Goal: Complete application form: Complete application form

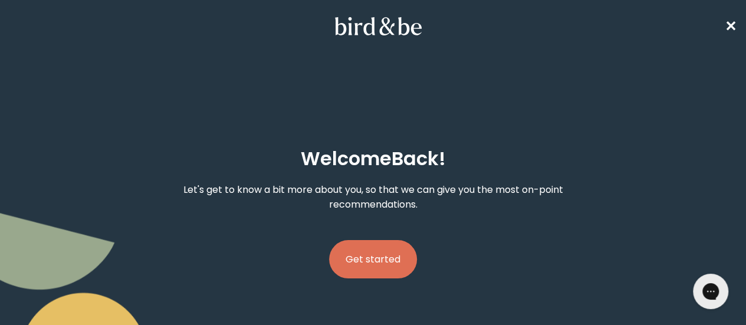
click at [366, 240] on button "Get started" at bounding box center [373, 259] width 88 height 38
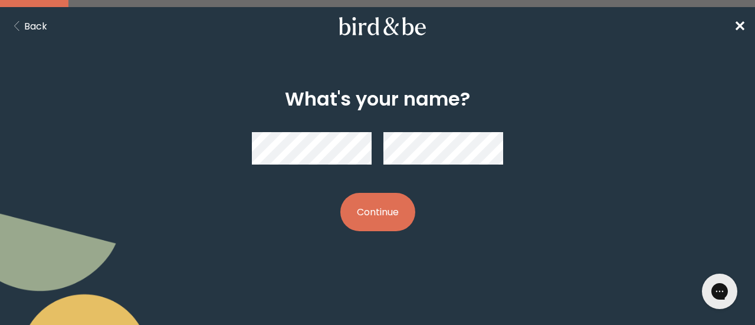
click at [340, 193] on button "Continue" at bounding box center [377, 212] width 75 height 38
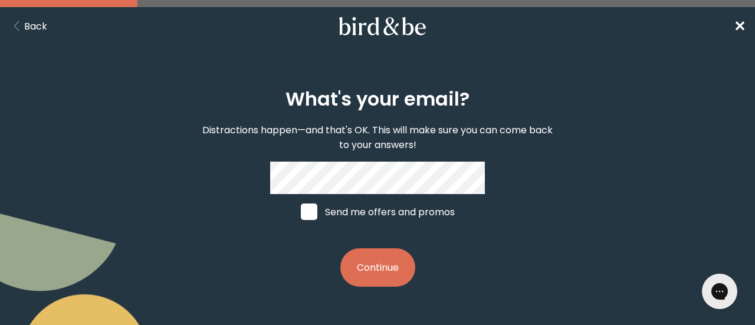
click at [375, 268] on button "Continue" at bounding box center [377, 267] width 75 height 38
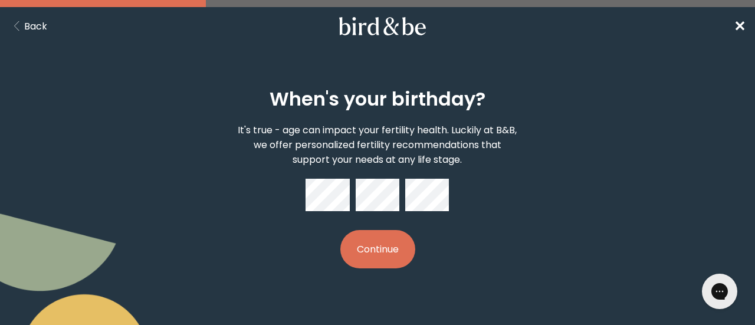
click at [372, 245] on button "Continue" at bounding box center [377, 249] width 75 height 38
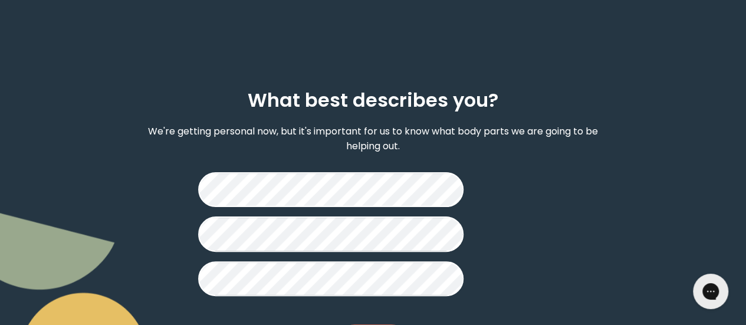
scroll to position [59, 0]
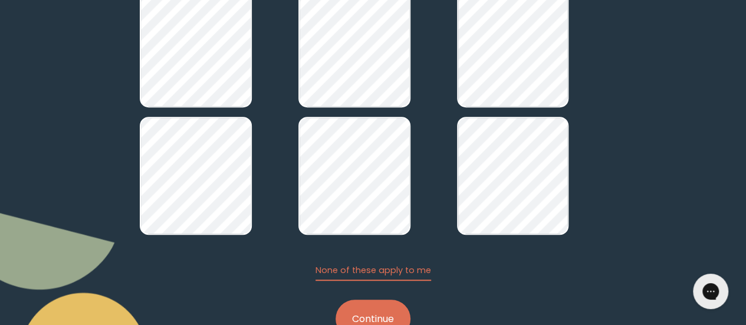
scroll to position [225, 0]
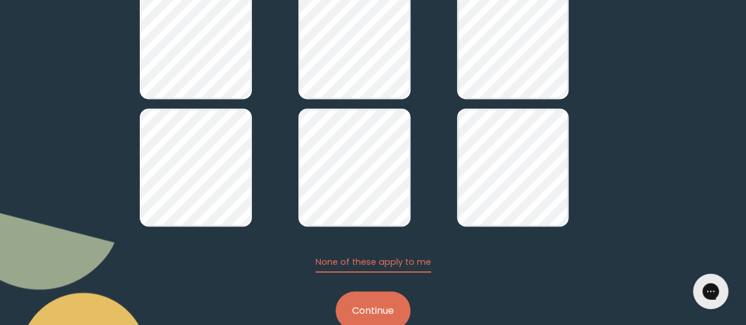
click at [370, 291] on button "Continue" at bounding box center [373, 310] width 75 height 38
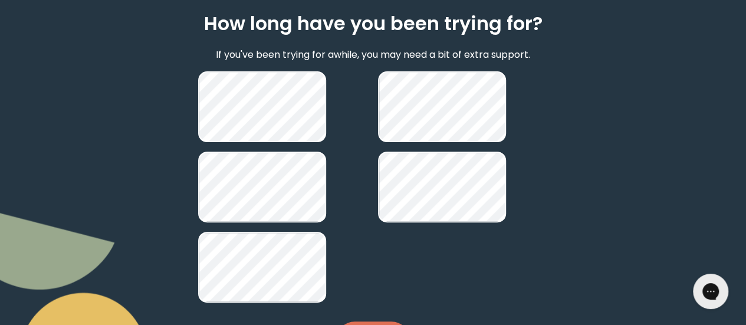
scroll to position [136, 0]
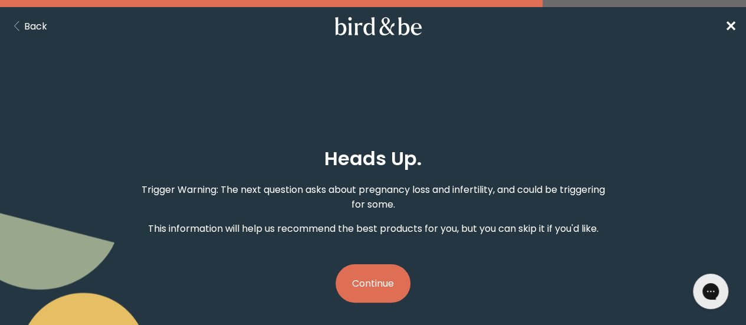
scroll to position [2, 0]
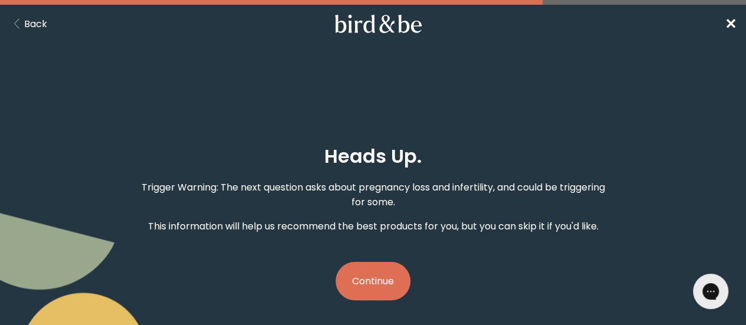
click at [369, 262] on button "Continue" at bounding box center [373, 281] width 75 height 38
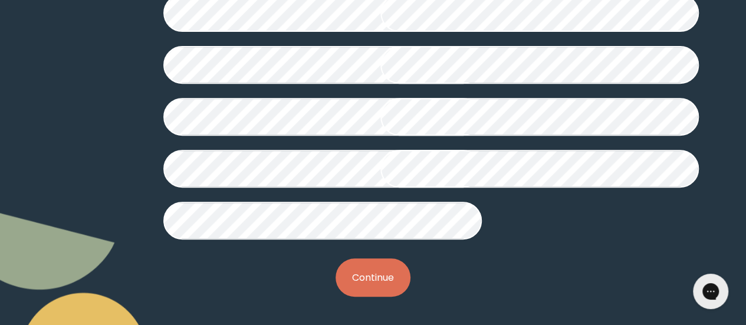
scroll to position [414, 0]
click at [392, 275] on button "Continue" at bounding box center [373, 277] width 75 height 38
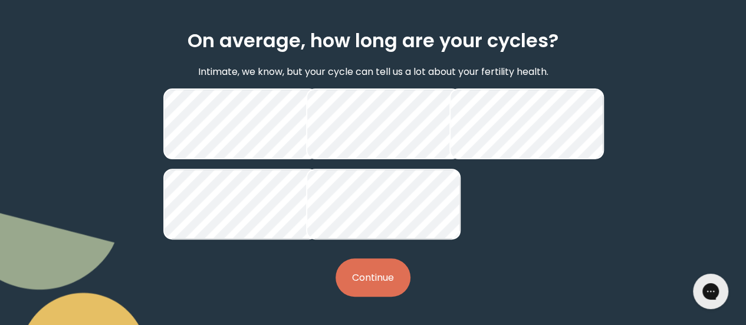
scroll to position [165, 0]
click at [390, 278] on button "Continue" at bounding box center [373, 277] width 75 height 38
